Goal: Task Accomplishment & Management: Complete application form

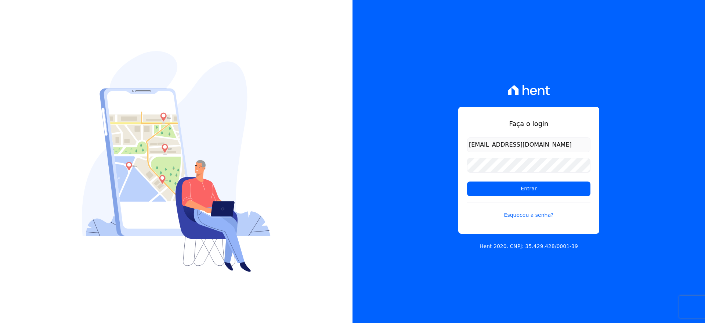
type input "VELLOSOADM@GMAIL.COM"
click at [513, 191] on input "Entrar" at bounding box center [528, 188] width 123 height 15
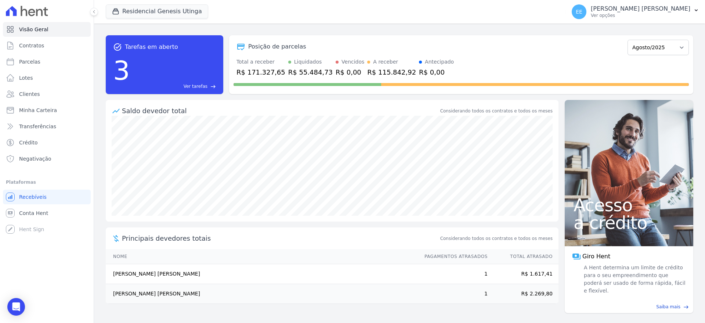
click at [199, 86] on span "Ver tarefas" at bounding box center [196, 86] width 24 height 7
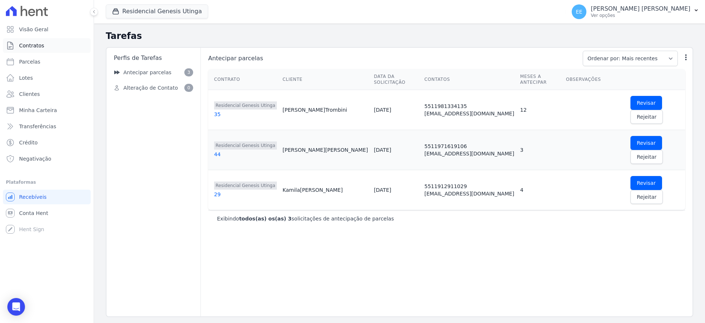
click at [39, 42] on span "Contratos" at bounding box center [31, 45] width 25 height 7
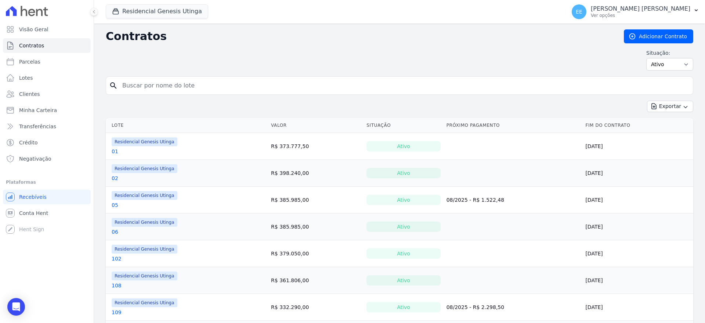
click at [115, 152] on link "01" at bounding box center [115, 151] width 7 height 7
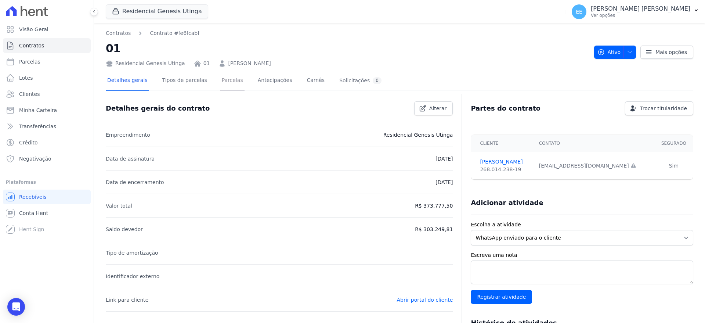
click at [224, 78] on link "Parcelas" at bounding box center [232, 80] width 24 height 19
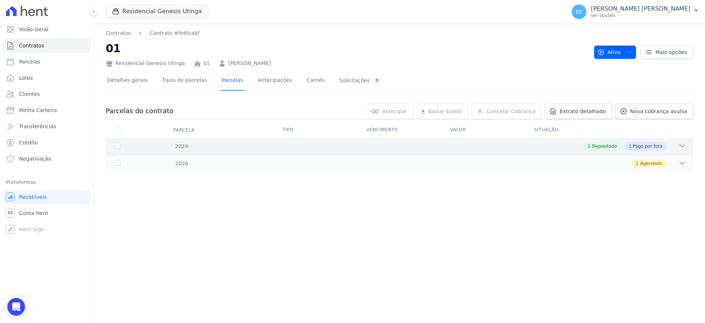
click at [678, 149] on div "1 Depositado 1 Pago por fora" at bounding box center [428, 146] width 515 height 8
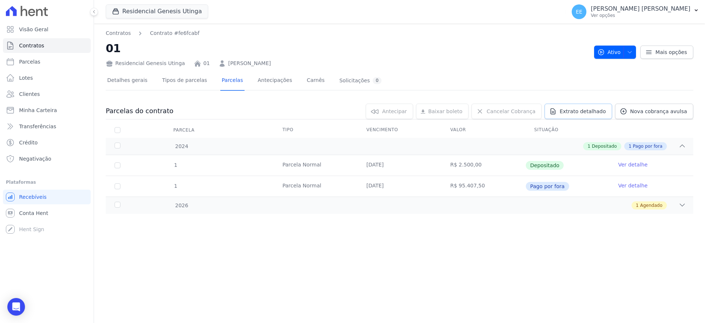
click at [591, 112] on span "Extrato detalhado" at bounding box center [583, 111] width 46 height 7
click at [672, 113] on span "Exportar PDF" at bounding box center [681, 111] width 39 height 7
click at [38, 92] on link "Clientes" at bounding box center [47, 94] width 88 height 15
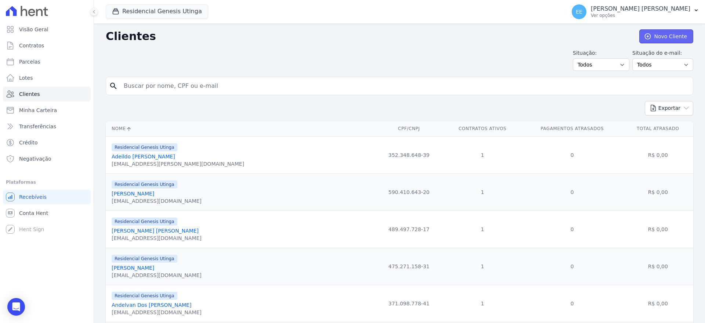
click at [653, 39] on link "Novo Cliente" at bounding box center [666, 36] width 54 height 14
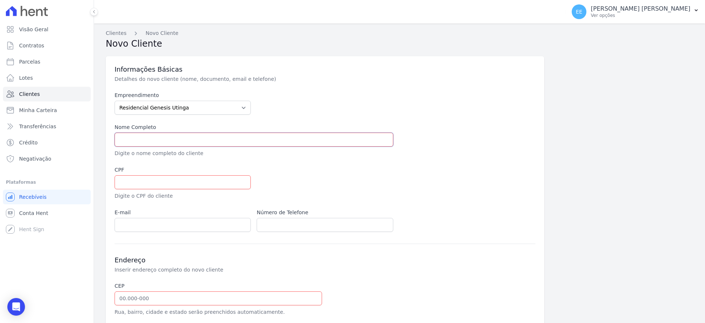
click at [123, 135] on input "text" at bounding box center [254, 140] width 279 height 14
type input "r"
type input "RARIME KETHLEENTEIXEIRA [PERSON_NAME]"
click at [131, 183] on input "text" at bounding box center [183, 182] width 136 height 14
type input "447.520.288-40"
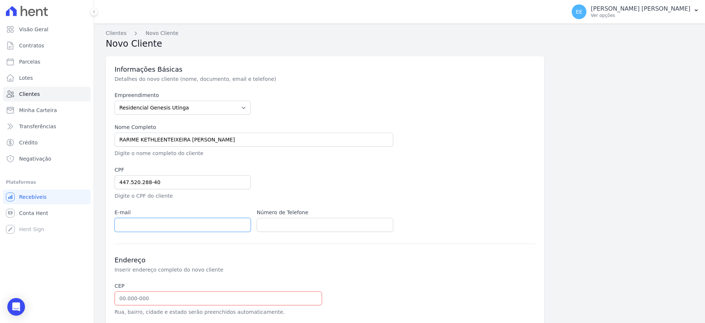
click at [141, 226] on input "email" at bounding box center [183, 225] width 136 height 14
type input "[EMAIL_ADDRESS][DOMAIN_NAME]"
click at [270, 226] on input "text" at bounding box center [325, 225] width 136 height 14
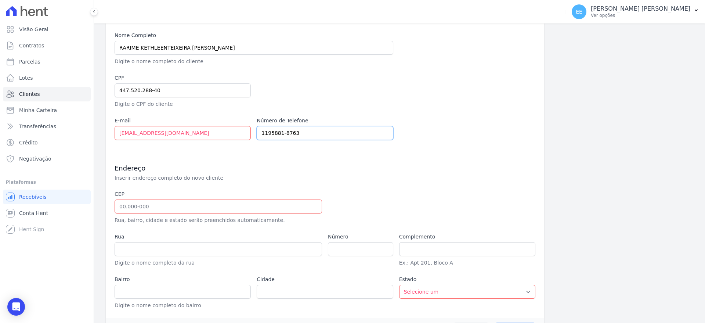
type input "1195881-8763"
click at [133, 205] on input "text" at bounding box center [218, 206] width 207 height 14
type input "09.230-580"
click at [349, 198] on div at bounding box center [396, 207] width 136 height 34
type input "Rua Santa Isabel"
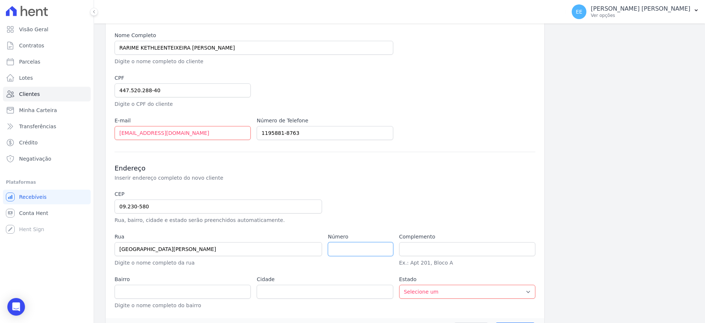
type input "Vila Camilópolis"
type input "Santo André"
select select "SP"
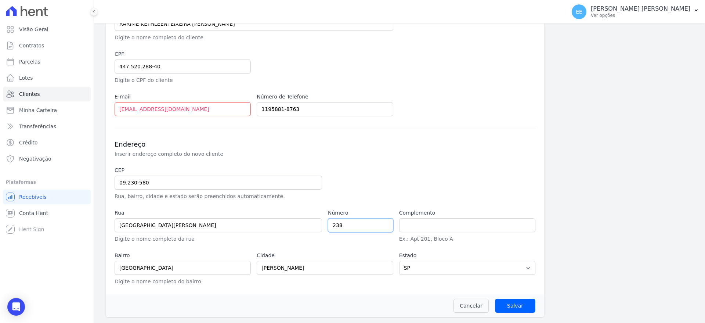
type input "238"
click at [447, 227] on input "text" at bounding box center [467, 225] width 136 height 14
type input "apto 01"
click at [521, 305] on input "Salvar" at bounding box center [515, 306] width 40 height 14
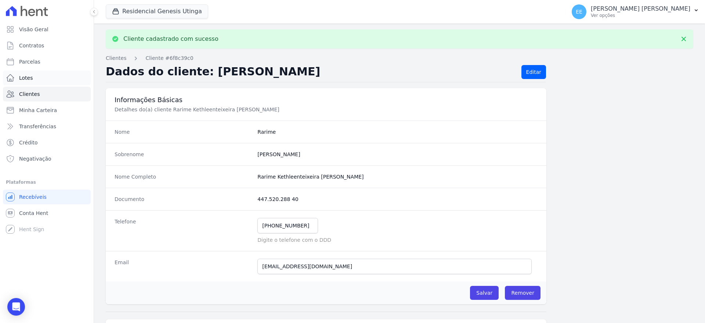
click at [31, 79] on span "Lotes" at bounding box center [26, 77] width 14 height 7
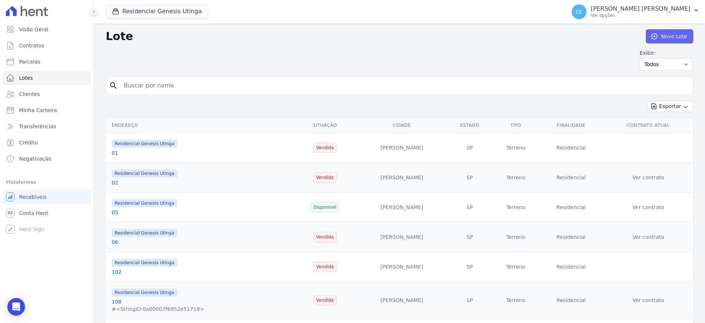
click at [662, 35] on link "Novo Lote" at bounding box center [669, 36] width 47 height 14
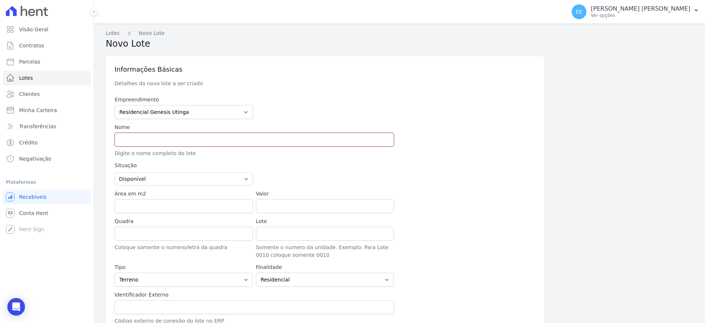
click at [145, 138] on input "text" at bounding box center [254, 140] width 279 height 14
type input "66"
click at [225, 178] on select "Disponível Vendida Reservada Indisponível" at bounding box center [184, 178] width 138 height 13
select select "sold"
click at [115, 172] on select "Disponível Vendida Reservada Indisponível" at bounding box center [184, 178] width 138 height 13
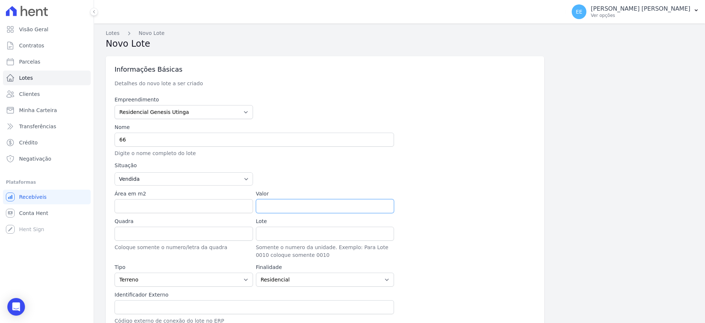
click at [294, 203] on input "Valor" at bounding box center [325, 206] width 138 height 14
type input "336"
type input "336.6"
type input "3"
type input "336600.00"
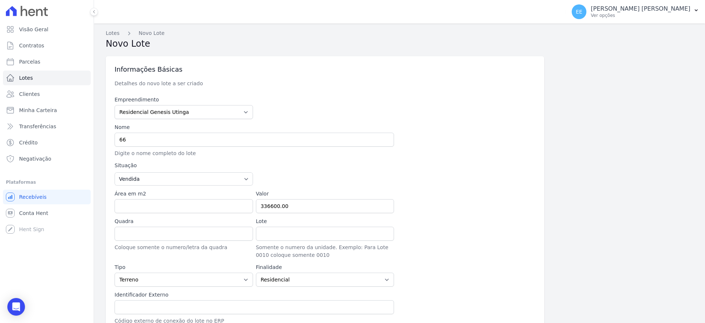
click at [445, 196] on div at bounding box center [466, 201] width 138 height 23
click at [287, 232] on input "Lote" at bounding box center [325, 234] width 138 height 14
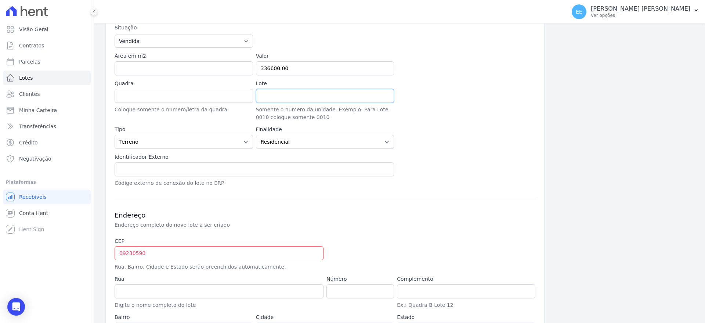
scroll to position [184, 0]
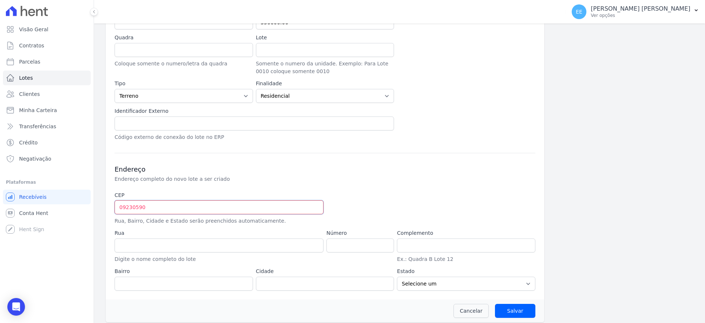
click at [148, 205] on input "09230590" at bounding box center [219, 207] width 209 height 14
type input "09.230-590"
click at [495, 304] on input "Salvar" at bounding box center [515, 311] width 40 height 14
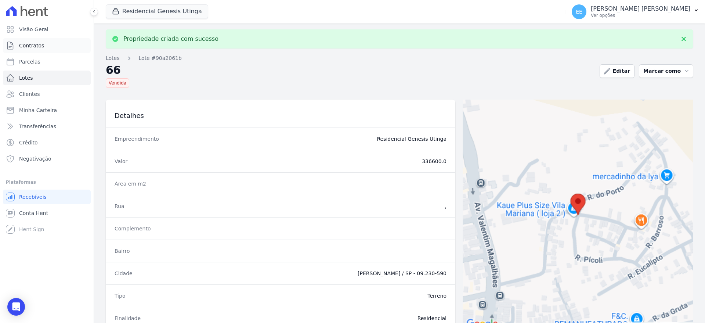
click at [35, 44] on span "Contratos" at bounding box center [31, 45] width 25 height 7
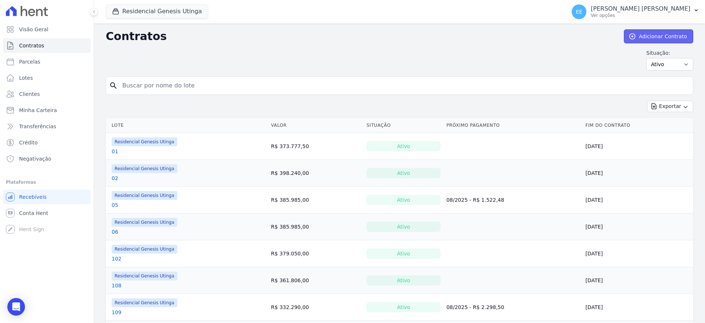
click at [653, 32] on link "Adicionar Contrato" at bounding box center [658, 36] width 69 height 14
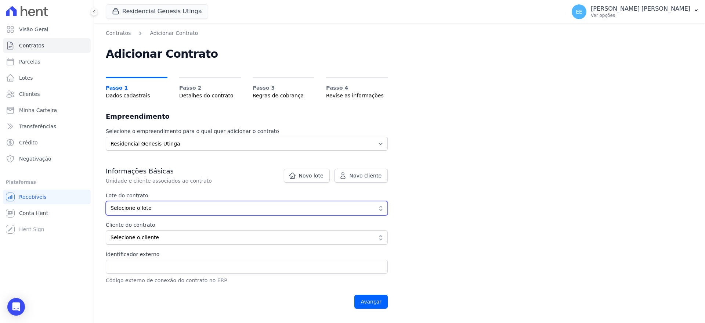
click at [366, 209] on span "Selecione o lote" at bounding box center [242, 208] width 262 height 8
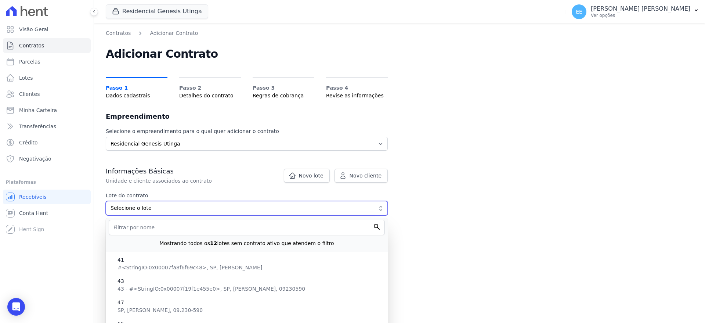
click at [323, 202] on button "Selecione o lote" at bounding box center [247, 208] width 282 height 14
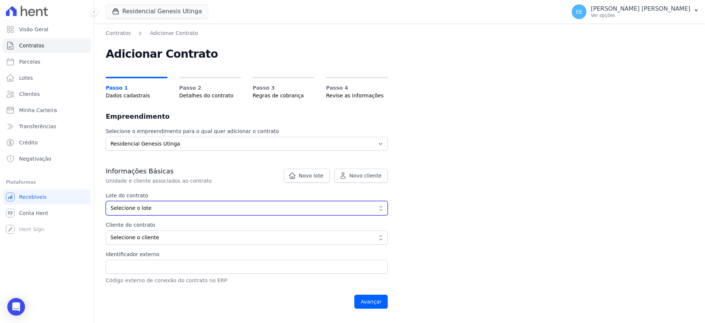
click at [140, 205] on span "Selecione o lote" at bounding box center [242, 208] width 262 height 8
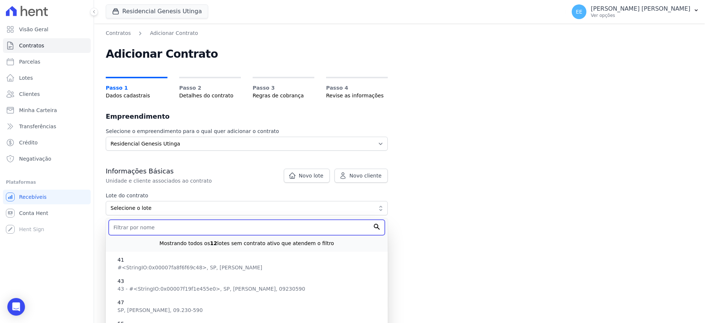
click at [142, 228] on input "text" at bounding box center [247, 227] width 276 height 15
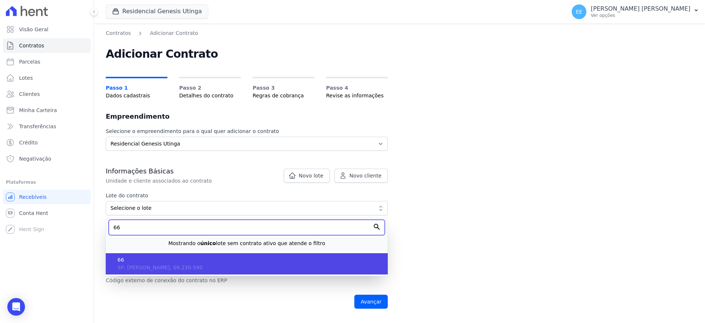
type input "66"
click at [140, 269] on span "SP, Santo André, 09.230-590" at bounding box center [160, 267] width 85 height 6
type input "90a2061b-bba5-4d6c-b2c5-e2c2c8343cac"
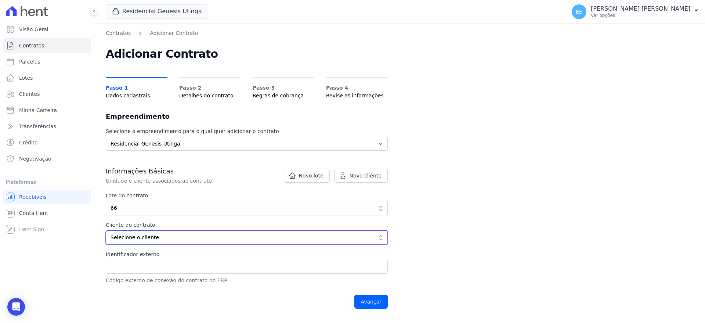
click at [368, 239] on span "Selecione o cliente" at bounding box center [242, 238] width 262 height 8
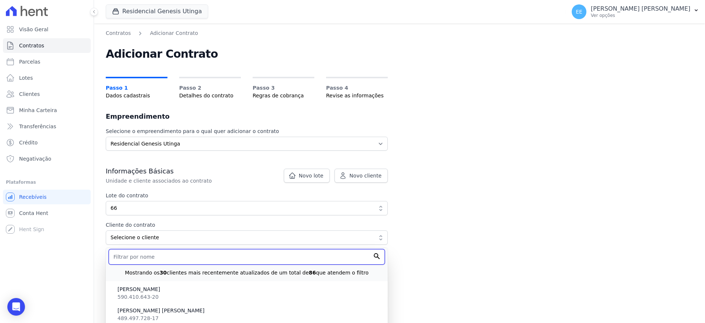
click at [129, 255] on input "text" at bounding box center [247, 256] width 276 height 15
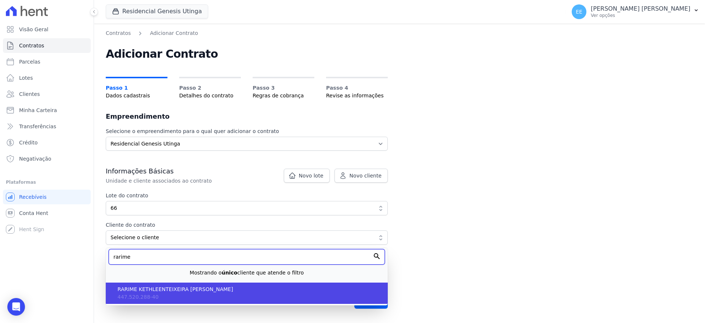
type input "rarime"
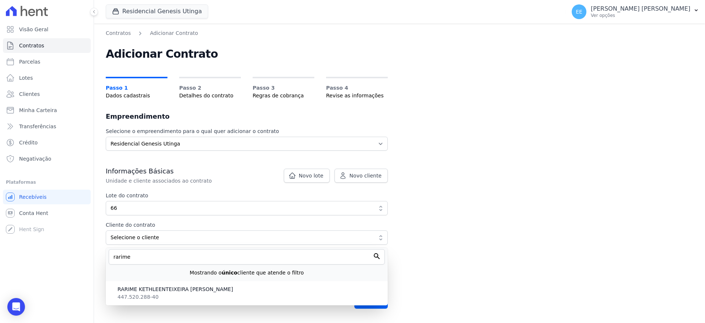
click at [152, 293] on li "RARIME KETHLEENTEIXEIRA DE OLIVEIRA 447.520.288-40" at bounding box center [247, 292] width 282 height 21
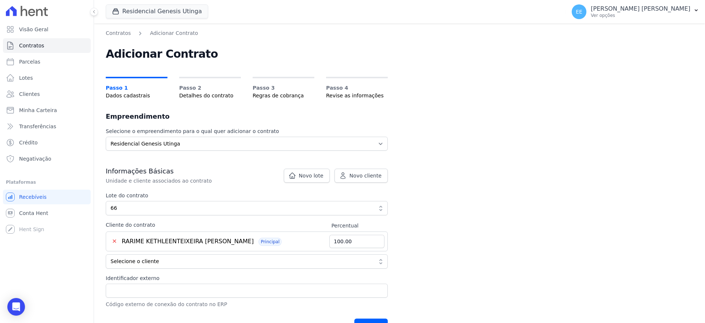
scroll to position [92, 0]
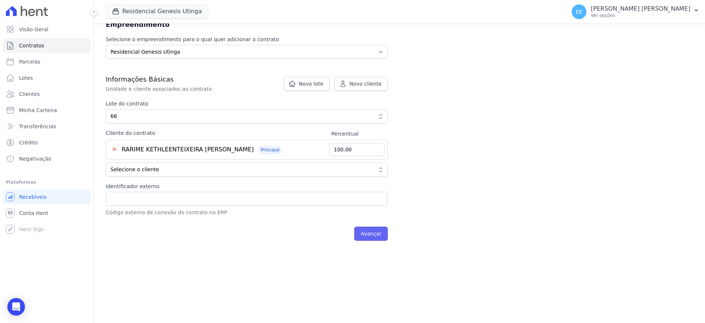
click at [367, 235] on input "Avançar" at bounding box center [370, 234] width 33 height 14
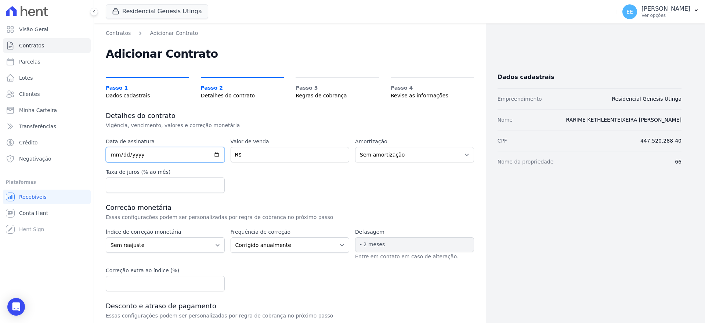
click at [116, 156] on input "date" at bounding box center [165, 154] width 119 height 15
type input "2025-08-12"
click at [277, 159] on input "number" at bounding box center [290, 154] width 119 height 15
type input "336600.00"
click at [286, 171] on div "Data de assinatura 2025-08-12 Valor de venda 336600.00 R$ Amortização Sem amort…" at bounding box center [290, 165] width 368 height 55
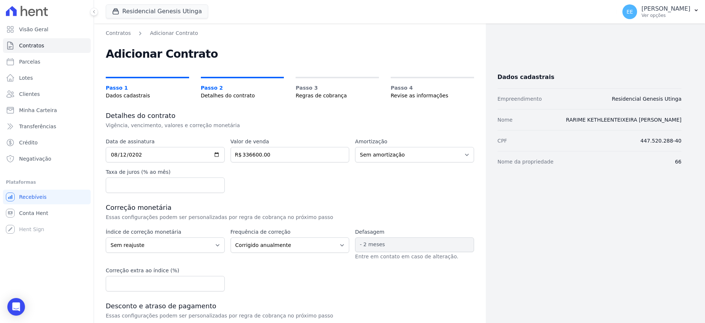
scroll to position [46, 0]
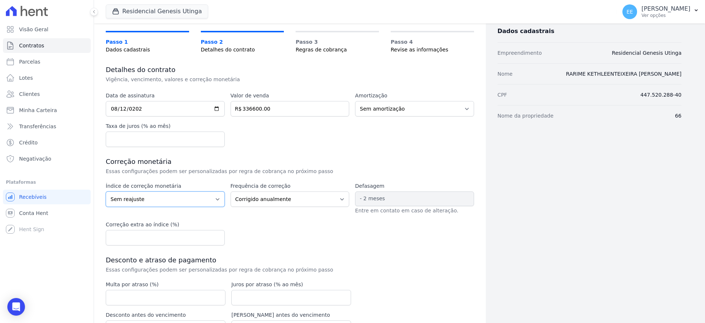
click at [208, 205] on select "Sem reajuste Média dos últimos 12 meses acumulado de INCCM Média dos últimos 12…" at bounding box center [165, 198] width 119 height 15
select select "inccdi"
click at [106, 191] on select "Sem reajuste Média dos últimos 12 meses acumulado de INCCM Média dos últimos 12…" at bounding box center [165, 198] width 119 height 15
click at [330, 201] on select "Corrigido semestralmente Corrigido mensalmente Corrigido anualmente" at bounding box center [290, 198] width 119 height 15
select select "monthly"
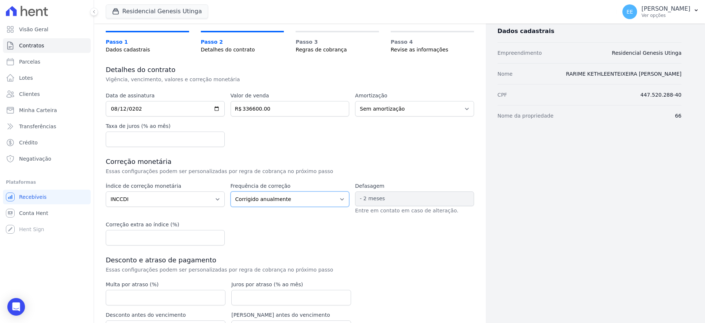
click at [231, 191] on select "Corrigido semestralmente Corrigido mensalmente Corrigido anualmente" at bounding box center [290, 198] width 119 height 15
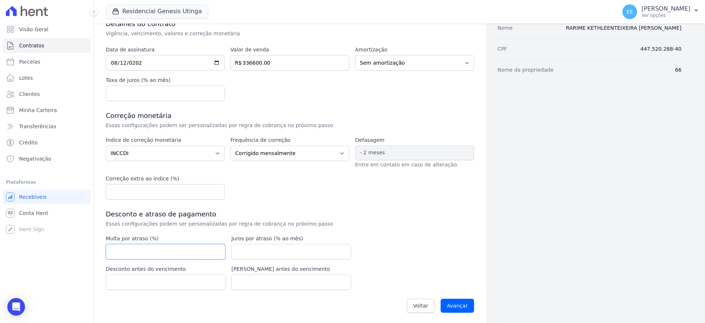
click at [149, 253] on input "number" at bounding box center [166, 251] width 120 height 15
type input "2"
click at [254, 245] on input "number" at bounding box center [291, 251] width 120 height 15
type input "1"
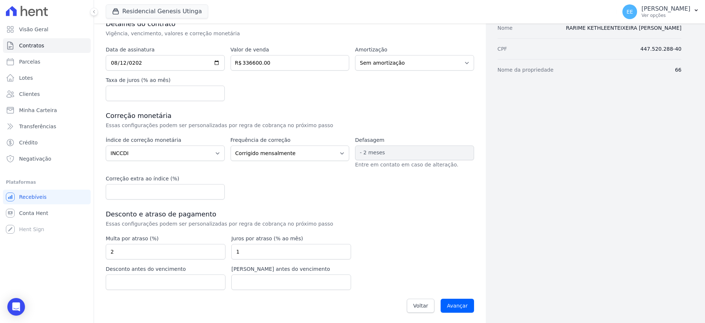
click at [411, 232] on div "Data de assinatura 2025-08-12 Valor de venda 336600.00 R$ Amortização Sem amort…" at bounding box center [290, 181] width 368 height 271
click at [450, 306] on input "Avançar" at bounding box center [457, 306] width 33 height 14
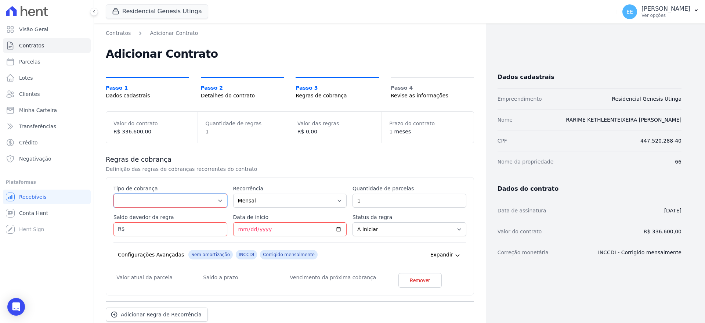
click at [202, 200] on select "Parcela Normal Entrada Sinal Intercalada Chaves Pré-chaves Pós-chaves Impostos …" at bounding box center [170, 201] width 114 height 14
select select "down_payment"
click at [113, 194] on select "Parcela Normal Entrada Sinal Intercalada Chaves Pré-chaves Pós-chaves Impostos …" at bounding box center [170, 201] width 114 height 14
click at [174, 235] on input "Saldo devedor da regra" at bounding box center [170, 229] width 114 height 14
type input "16600.00"
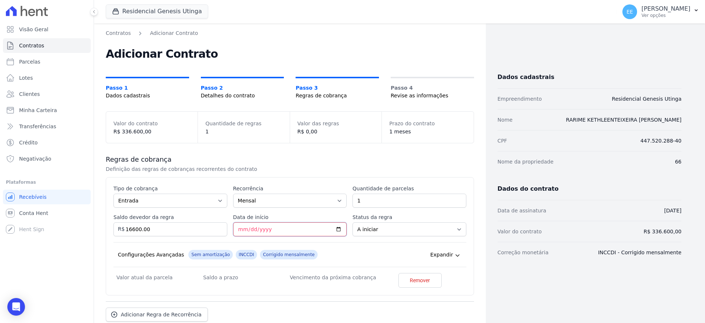
click at [244, 231] on input "Data de início" at bounding box center [290, 229] width 114 height 14
type input "2025-08-13"
click at [392, 249] on div "Configurações Avançadas Sem amortização INCCDI Corrigido mensalmente Expandir" at bounding box center [289, 254] width 353 height 25
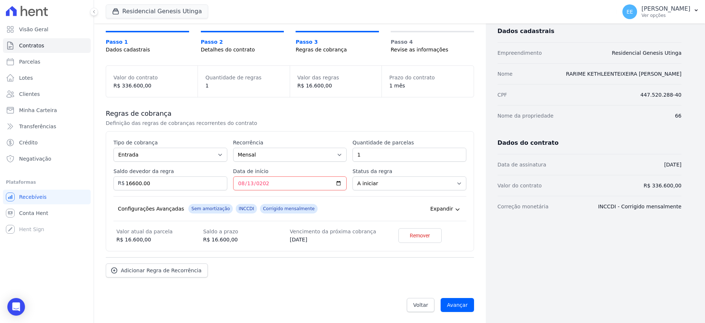
scroll to position [47, 0]
click at [152, 272] on span "Adicionar Regra de Recorrência" at bounding box center [161, 269] width 81 height 7
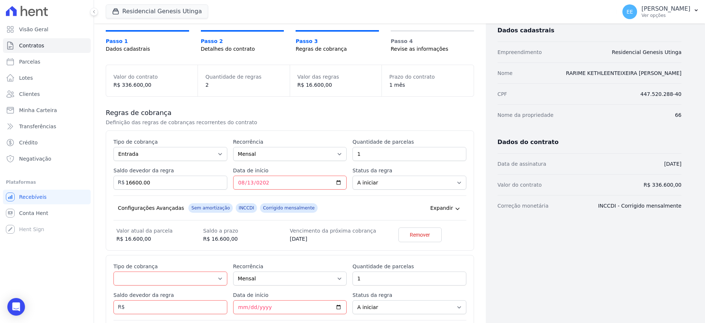
scroll to position [138, 0]
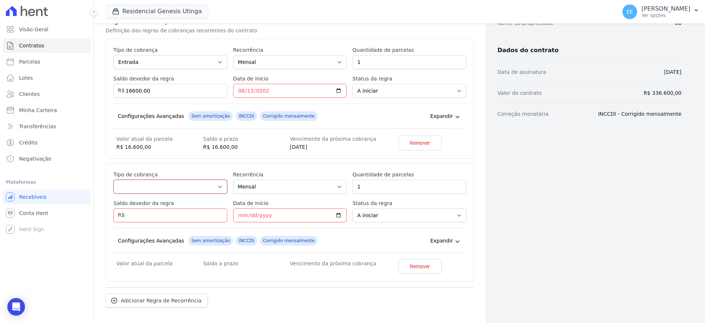
click at [221, 185] on select "Parcela Normal Entrada Sinal Intercalada Chaves Pré-chaves Pós-chaves Impostos …" at bounding box center [170, 187] width 114 height 14
select select "standard"
click at [113, 180] on select "Parcela Normal Entrada Sinal Intercalada Chaves Pré-chaves Pós-chaves Impostos …" at bounding box center [170, 187] width 114 height 14
click at [361, 188] on input "1" at bounding box center [410, 187] width 114 height 14
type input "10"
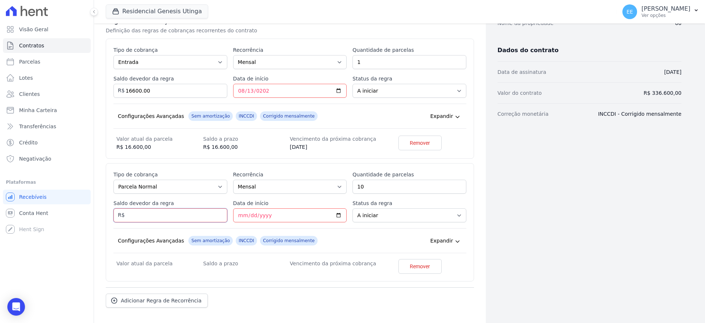
click at [176, 218] on input "Saldo devedor da regra" at bounding box center [170, 215] width 114 height 14
type input "100.00"
click at [237, 215] on input "Data de início" at bounding box center [290, 215] width 114 height 14
type input "2025-09-10"
click at [351, 229] on div "Configurações Avançadas Sem amortização INCCDI Corrigido mensalmente Expandir" at bounding box center [289, 240] width 353 height 25
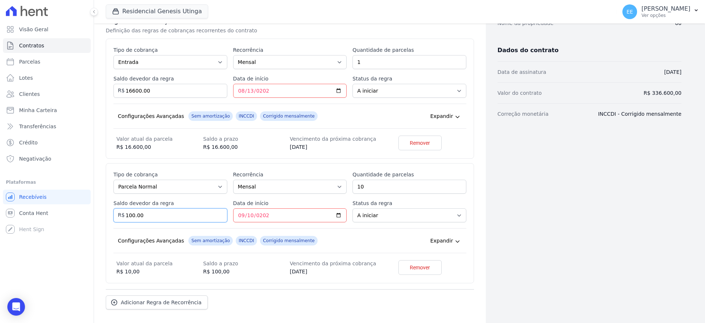
click at [147, 215] on input "100.00" at bounding box center [170, 215] width 114 height 14
type input "1"
type input "1000.00"
click at [337, 234] on div "Configurações Avançadas Sem amortização INCCDI Corrigido mensalmente Expandir" at bounding box center [289, 240] width 353 height 25
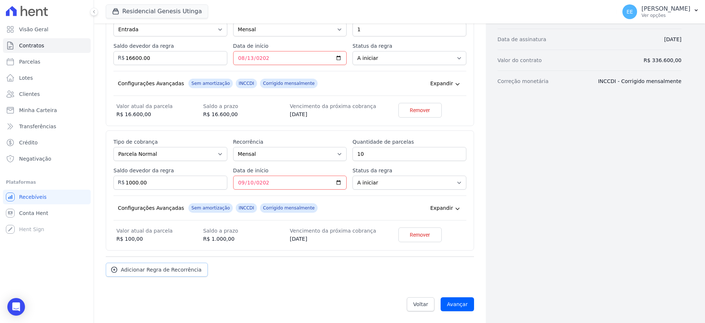
click at [147, 266] on span "Adicionar Regra de Recorrência" at bounding box center [161, 269] width 81 height 7
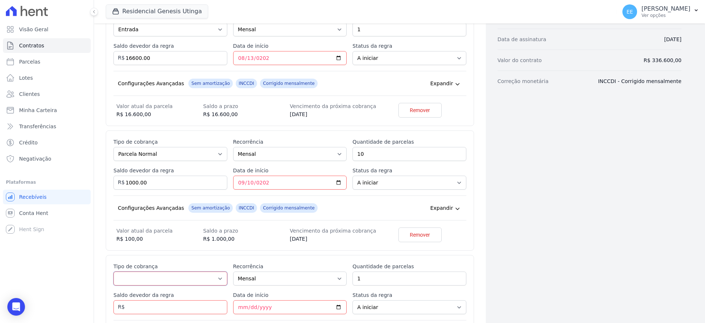
click at [219, 278] on select "Parcela Normal Entrada Sinal Intercalada Chaves Pré-chaves Pós-chaves Impostos …" at bounding box center [170, 278] width 114 height 14
select select "interleaved"
click at [113, 271] on select "Parcela Normal Entrada Sinal Intercalada Chaves Pré-chaves Pós-chaves Impostos …" at bounding box center [170, 278] width 114 height 14
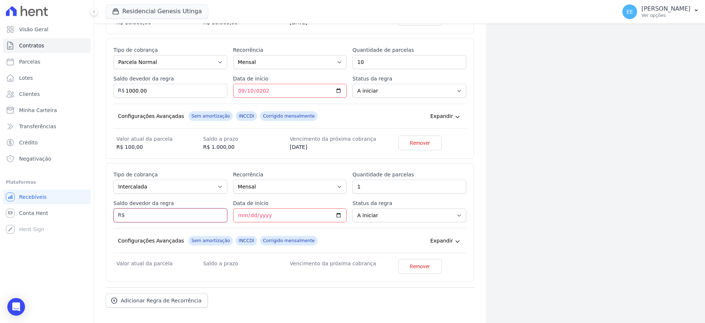
click at [171, 216] on input "Saldo devedor da regra" at bounding box center [170, 215] width 114 height 14
type input "22000.00"
click at [239, 215] on input "Data de início" at bounding box center [290, 215] width 114 height 14
type input "2026-07-10"
click at [372, 219] on select "A iniciar Em aberto" at bounding box center [410, 215] width 114 height 14
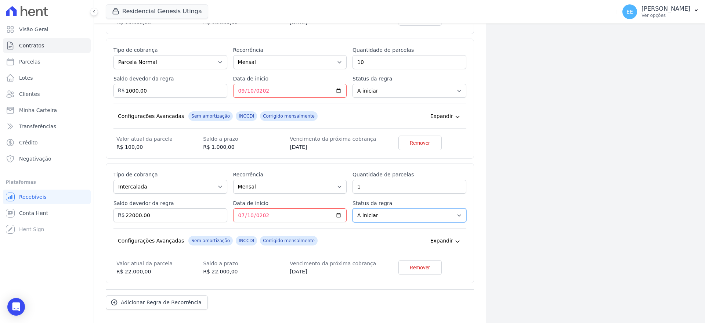
click at [353, 208] on select "A iniciar Em aberto" at bounding box center [410, 215] width 114 height 14
click at [340, 236] on div "Configurações Avançadas Sem amortização INCCDI Corrigido mensalmente Expandir" at bounding box center [289, 240] width 353 height 25
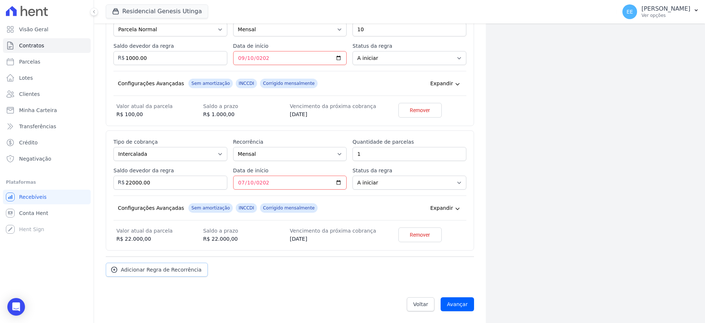
click at [164, 271] on span "Adicionar Regra de Recorrência" at bounding box center [161, 269] width 81 height 7
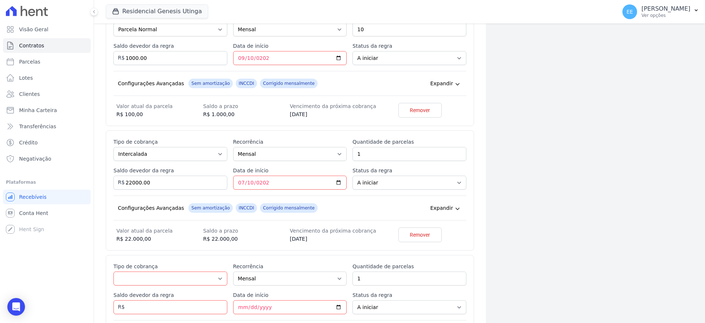
scroll to position [342, 0]
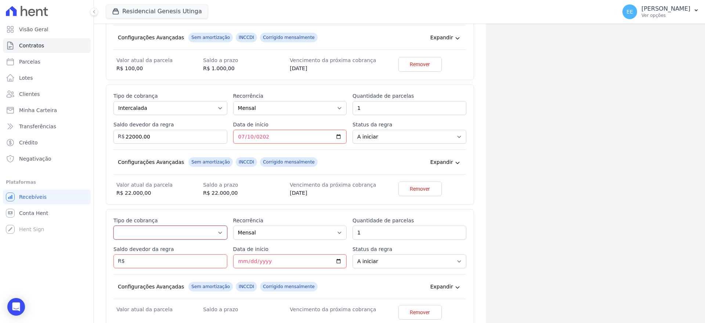
click at [212, 231] on select "Parcela Normal Entrada Sinal Intercalada Chaves Pré-chaves Pós-chaves Impostos …" at bounding box center [170, 232] width 114 height 14
select select "others"
click at [113, 225] on select "Parcela Normal Entrada Sinal Intercalada Chaves Pré-chaves Pós-chaves Impostos …" at bounding box center [170, 232] width 114 height 14
click at [157, 261] on input "Saldo devedor da regra" at bounding box center [170, 261] width 114 height 14
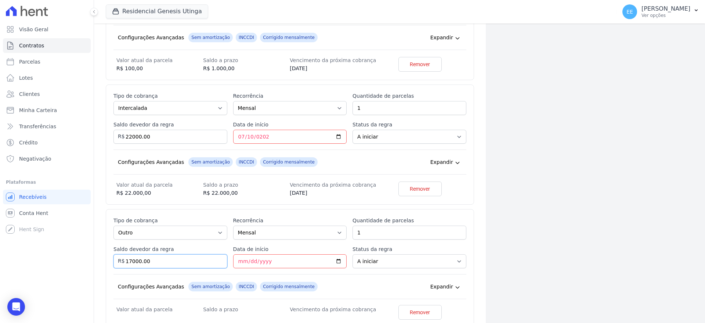
type input "17000.00"
click at [238, 262] on input "Data de início" at bounding box center [290, 261] width 114 height 14
type input "2026-06-30"
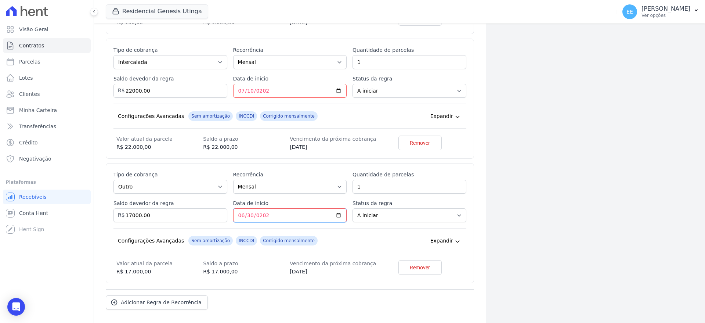
scroll to position [452, 0]
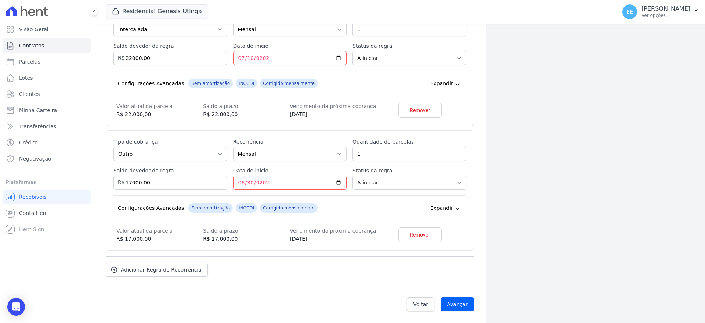
click at [355, 206] on div "Configurações Avançadas Sem amortização INCCDI Corrigido mensalmente Expandir" at bounding box center [289, 207] width 353 height 25
click at [174, 268] on span "Adicionar Regra de Recorrência" at bounding box center [161, 269] width 81 height 7
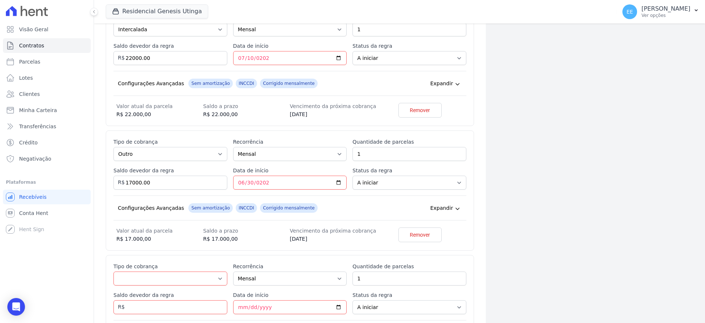
scroll to position [498, 0]
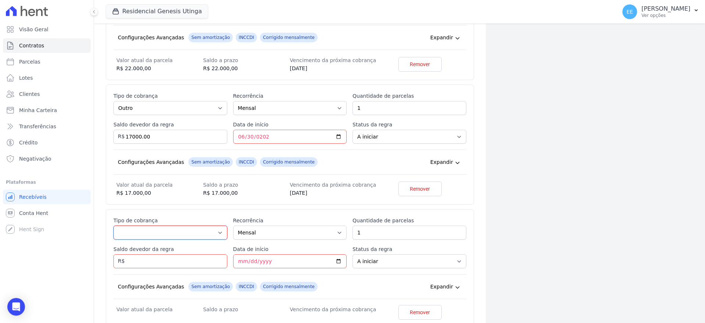
click at [211, 236] on select "Parcela Normal Entrada Sinal Intercalada Chaves Pré-chaves Pós-chaves Impostos …" at bounding box center [170, 232] width 114 height 14
select select "financing"
click at [113, 225] on select "Parcela Normal Entrada Sinal Intercalada Chaves Pré-chaves Pós-chaves Impostos …" at bounding box center [170, 232] width 114 height 14
click at [194, 259] on input "Saldo devedor da regra" at bounding box center [170, 261] width 114 height 14
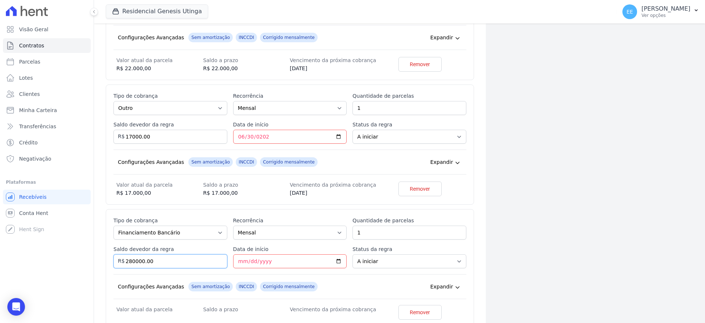
type input "280000.00"
click at [239, 259] on input "Data de início" at bounding box center [290, 261] width 114 height 14
type input "2026-06-30"
click at [463, 260] on div "Esse tipo de parcela não entra no saldo devedor do contrato. Tipo de cobrança P…" at bounding box center [290, 269] width 368 height 120
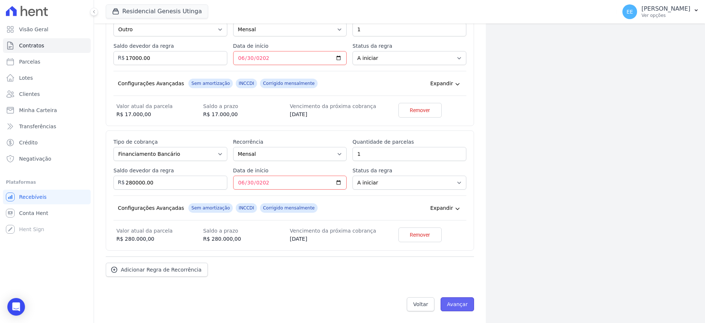
click at [453, 307] on input "Avançar" at bounding box center [457, 304] width 33 height 14
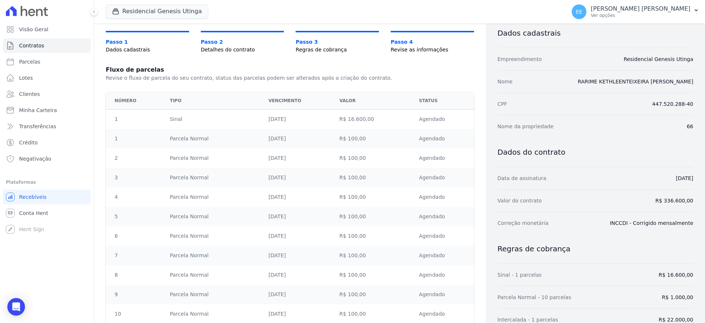
scroll to position [156, 0]
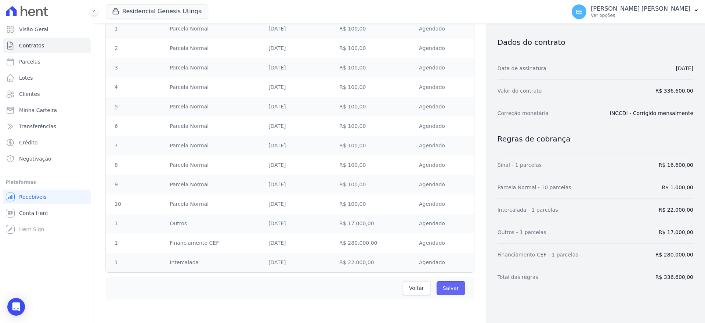
click at [453, 284] on input "Salvar" at bounding box center [451, 288] width 29 height 14
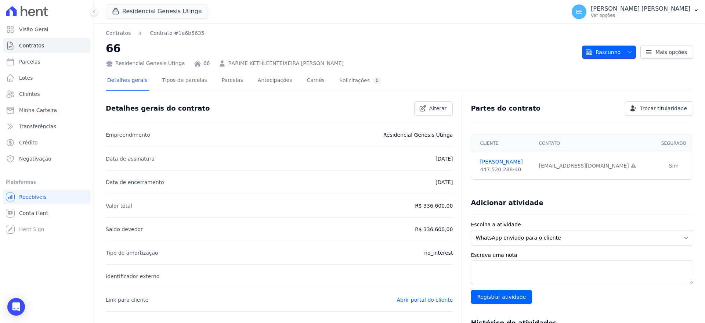
click at [610, 50] on span "Rascunho" at bounding box center [602, 52] width 35 height 13
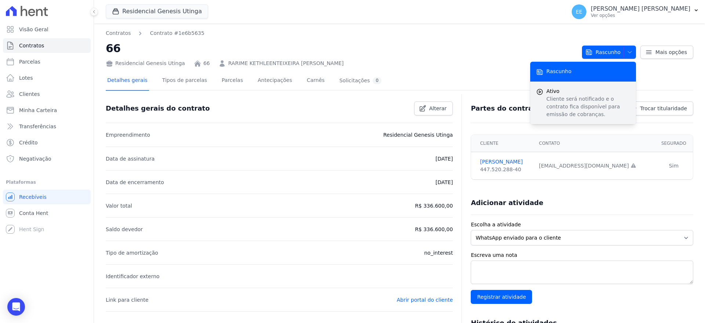
click at [570, 95] on p "Cliente será notificado e o contrato fica disponível para emissão de cobranças." at bounding box center [588, 106] width 84 height 23
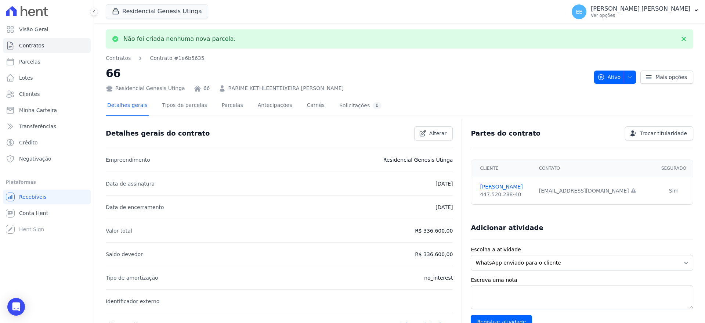
click at [502, 84] on div "Residencial Genesis Utinga 66 RARIME KETHLEENTEIXEIRA [PERSON_NAME]" at bounding box center [347, 87] width 483 height 11
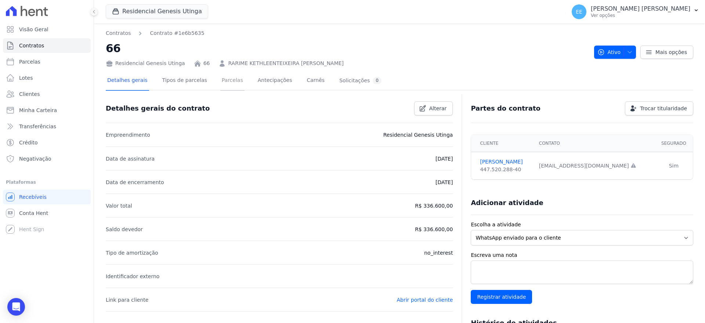
click at [220, 80] on link "Parcelas" at bounding box center [232, 80] width 24 height 19
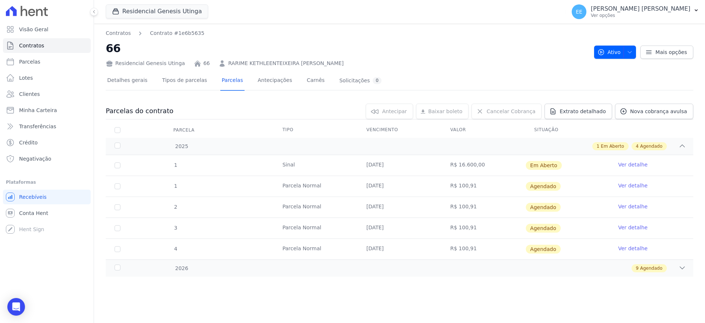
click at [629, 166] on link "Ver detalhe" at bounding box center [632, 164] width 29 height 7
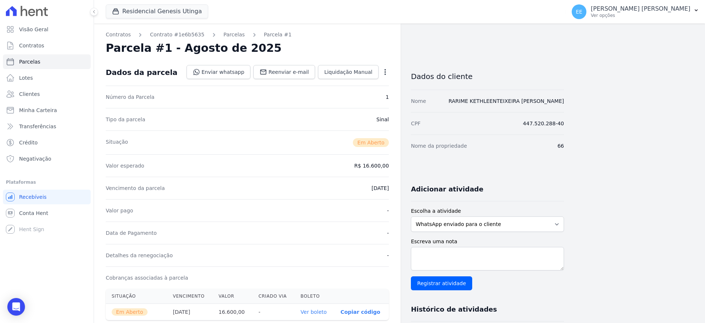
click at [391, 68] on div "Contratos Contrato #1e6b5635 [GEOGRAPHIC_DATA] Parcela #1 Parcela #1 - Agosto d…" at bounding box center [247, 261] width 307 height 474
click at [384, 72] on icon "button" at bounding box center [385, 71] width 7 height 7
click at [320, 116] on div "Tipo da parcela [GEOGRAPHIC_DATA]" at bounding box center [247, 119] width 283 height 22
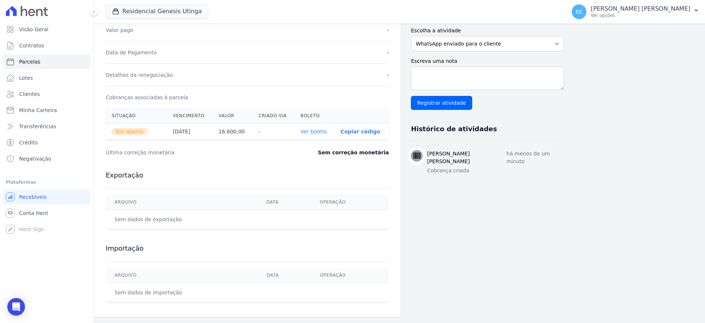
click at [311, 132] on link "Ver boleto" at bounding box center [314, 132] width 26 height 6
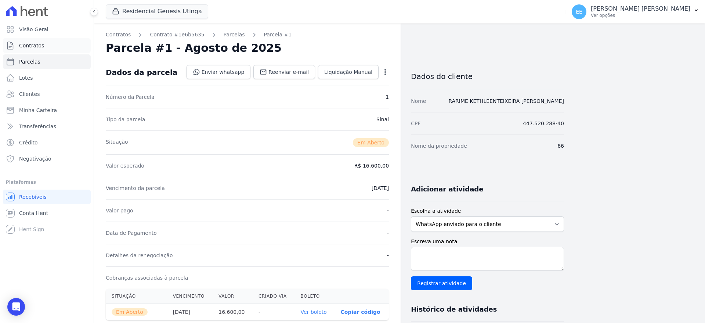
click at [35, 42] on span "Contratos" at bounding box center [31, 45] width 25 height 7
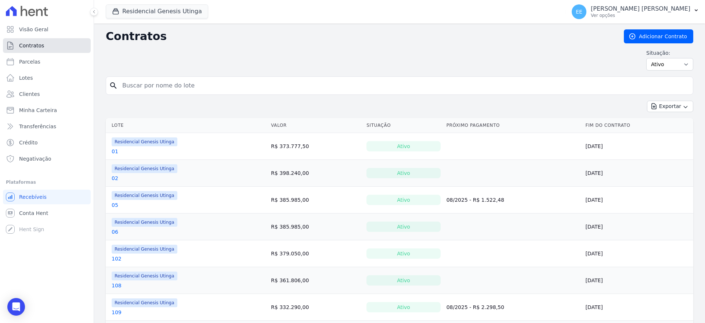
click at [32, 45] on span "Contratos" at bounding box center [31, 45] width 25 height 7
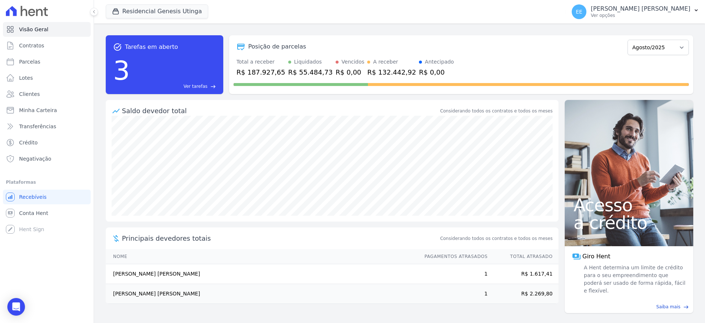
click at [203, 84] on span "Ver tarefas" at bounding box center [196, 86] width 24 height 7
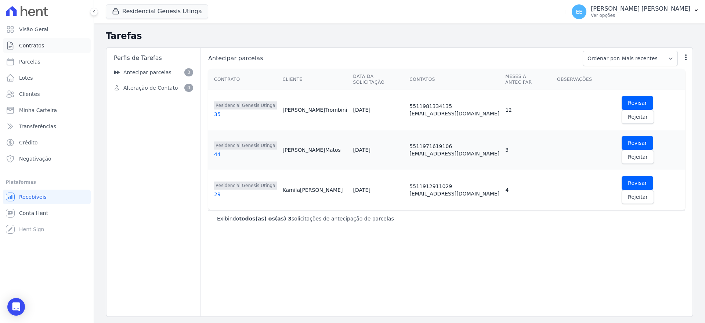
click at [39, 45] on span "Contratos" at bounding box center [31, 45] width 25 height 7
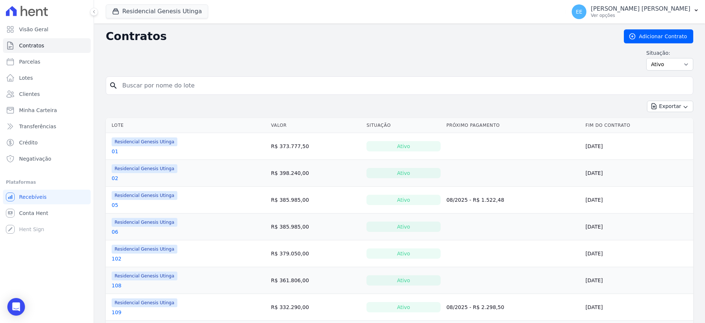
click at [141, 91] on input "search" at bounding box center [404, 85] width 572 height 15
type input "21"
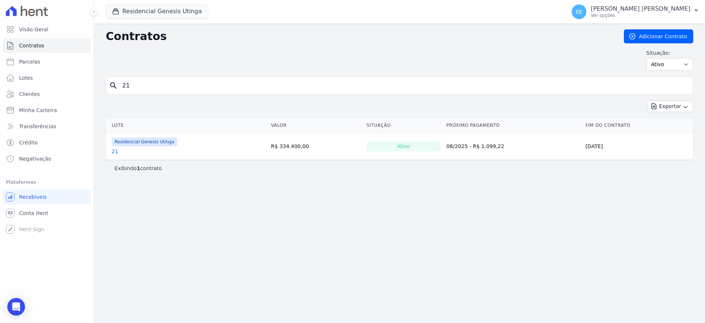
click at [115, 152] on link "21" at bounding box center [115, 151] width 7 height 7
